Goal: Check status: Check status

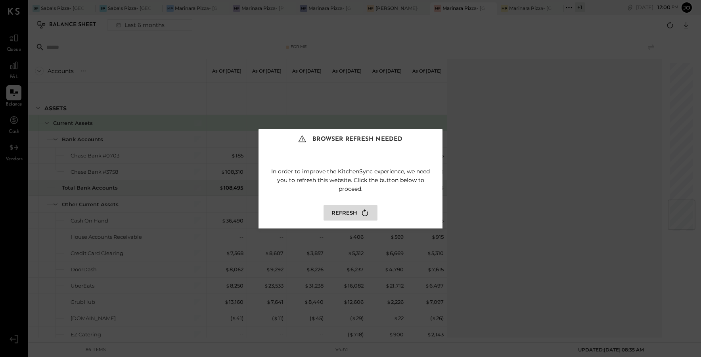
scroll to position [1150, 0]
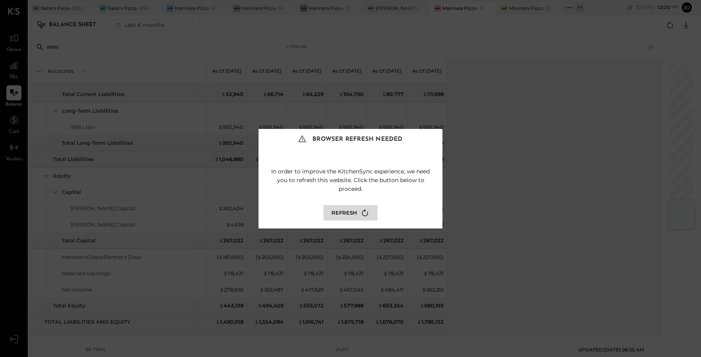
click at [362, 213] on icon at bounding box center [365, 212] width 6 height 7
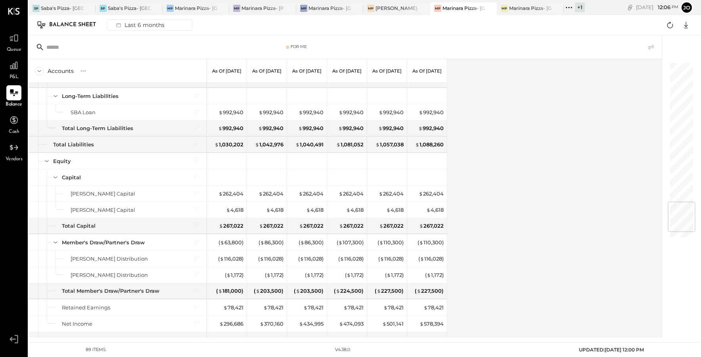
scroll to position [1125, 0]
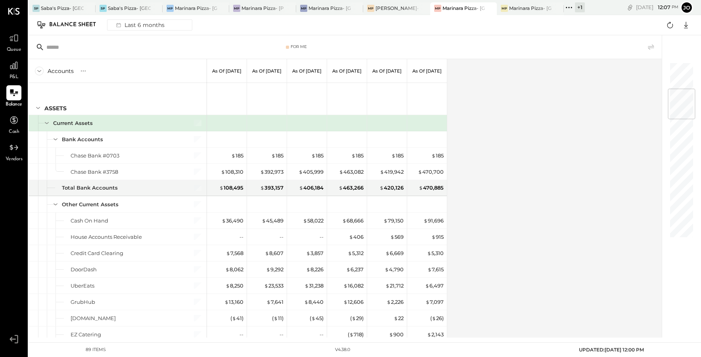
scroll to position [226, 0]
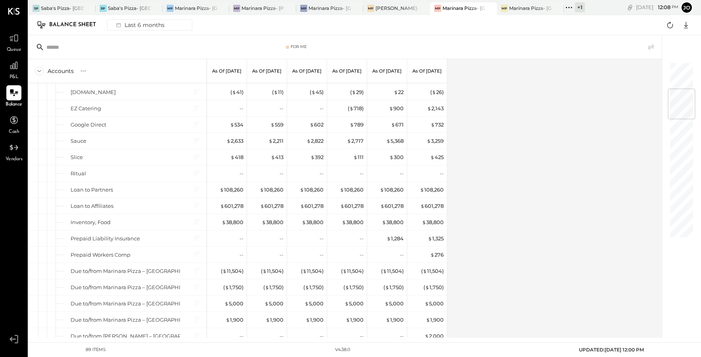
click at [537, 210] on div "Accounts S GL As of Apr 30th 2025 As of May 31st 2025 As of Jun 30th 2025 As of…" at bounding box center [346, 198] width 634 height 278
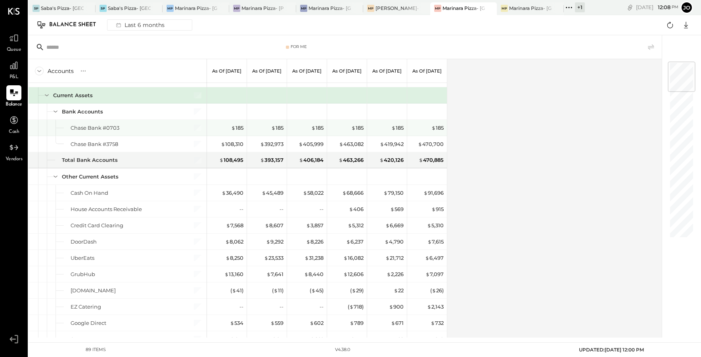
scroll to position [0, 0]
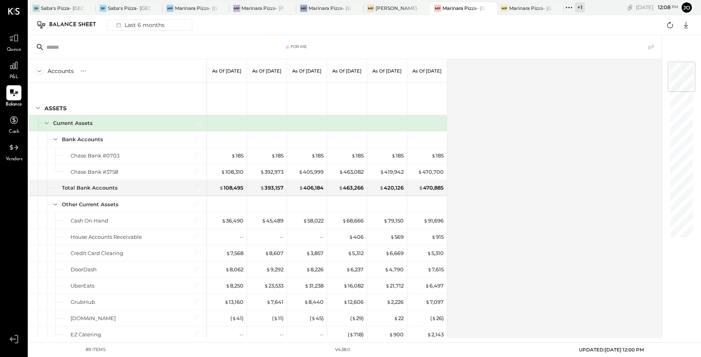
click at [569, 171] on div "Accounts S GL As of Apr 30th 2025 As of May 31st 2025 As of Jun 30th 2025 As of…" at bounding box center [346, 198] width 634 height 278
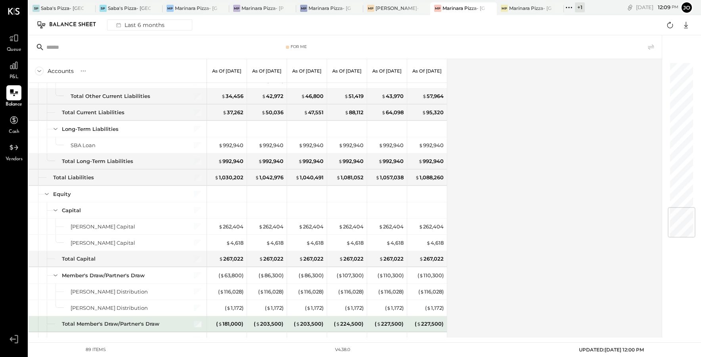
scroll to position [1211, 0]
